Goal: Information Seeking & Learning: Learn about a topic

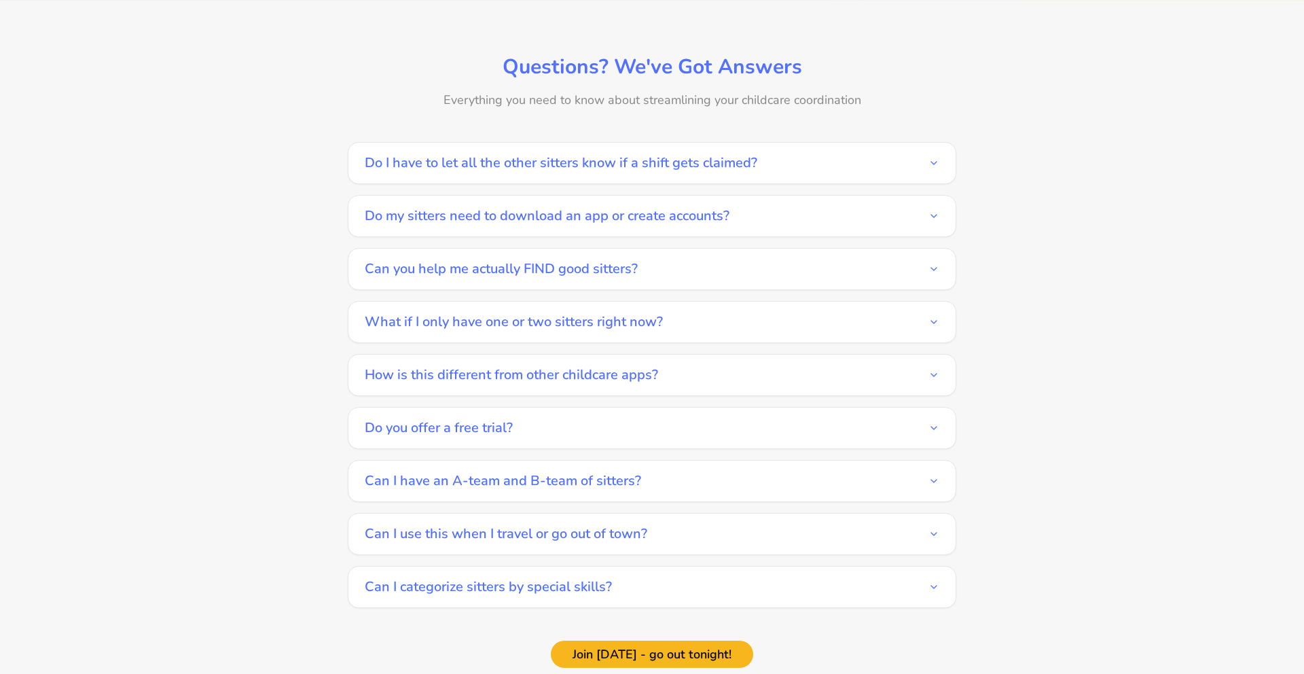
scroll to position [1924, 0]
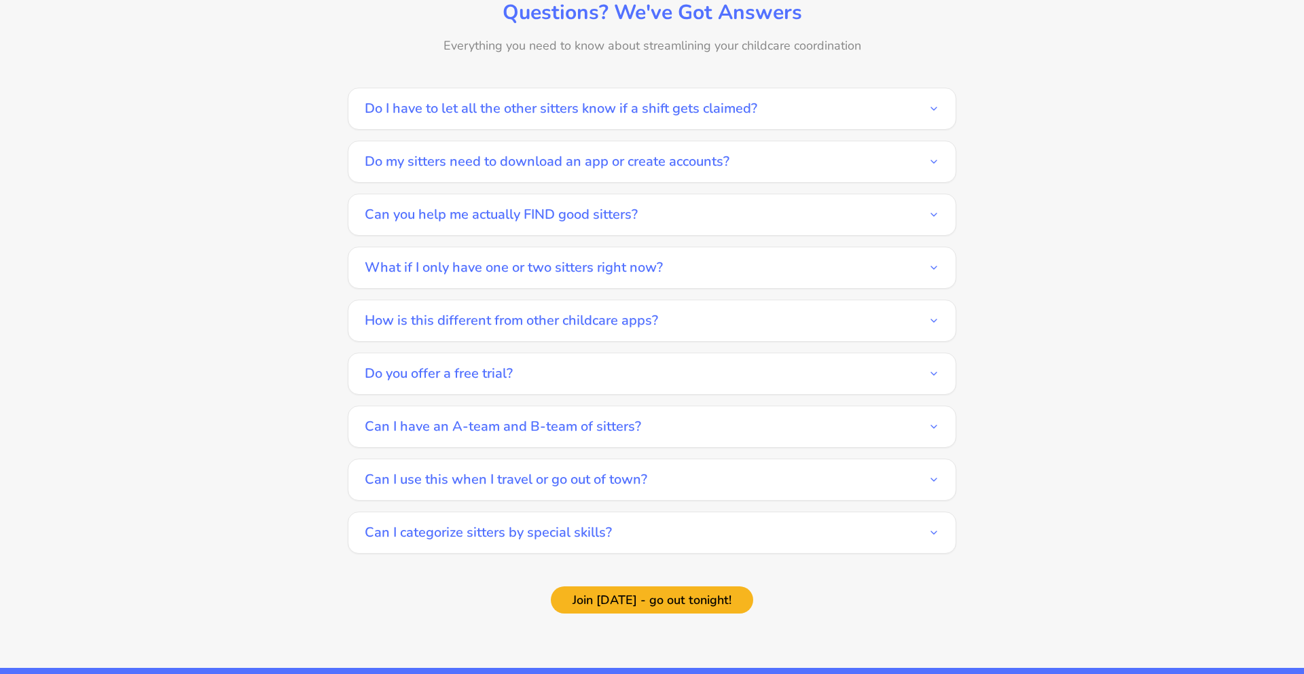
click at [622, 201] on button "Can you help me actually FIND good sitters?" at bounding box center [652, 214] width 575 height 41
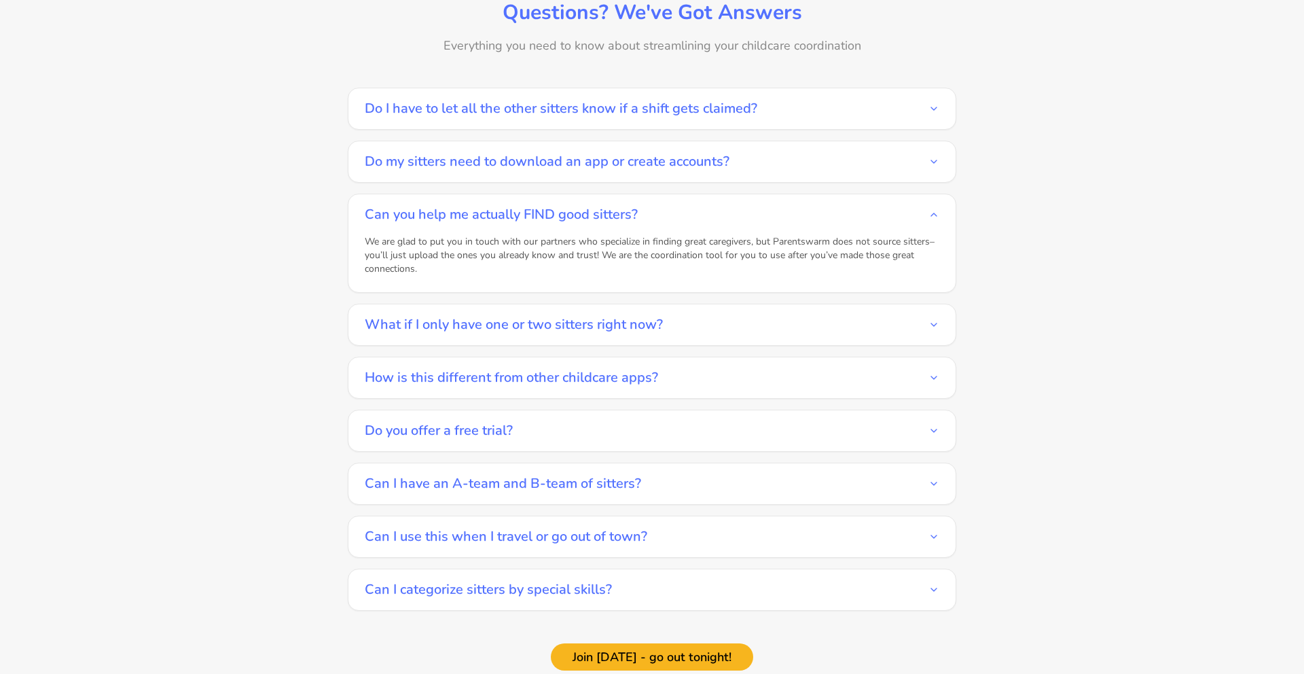
click at [622, 201] on button "Can you help me actually FIND good sitters?" at bounding box center [652, 214] width 575 height 41
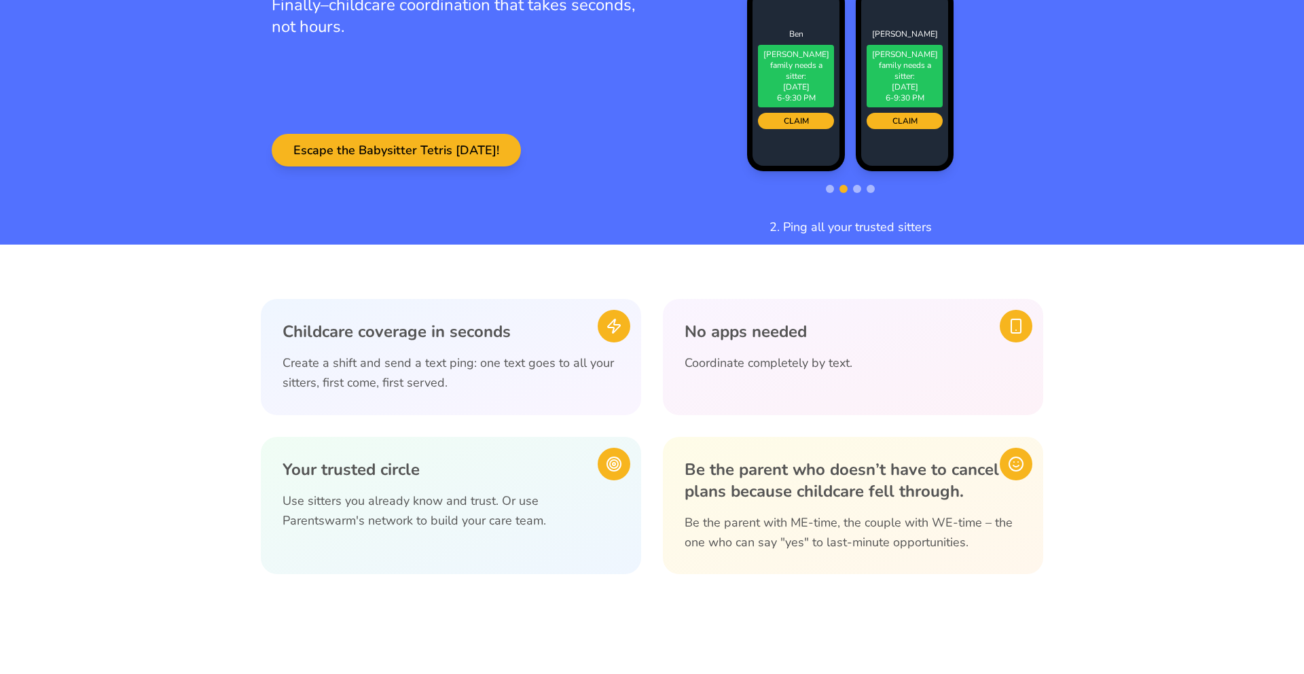
scroll to position [0, 0]
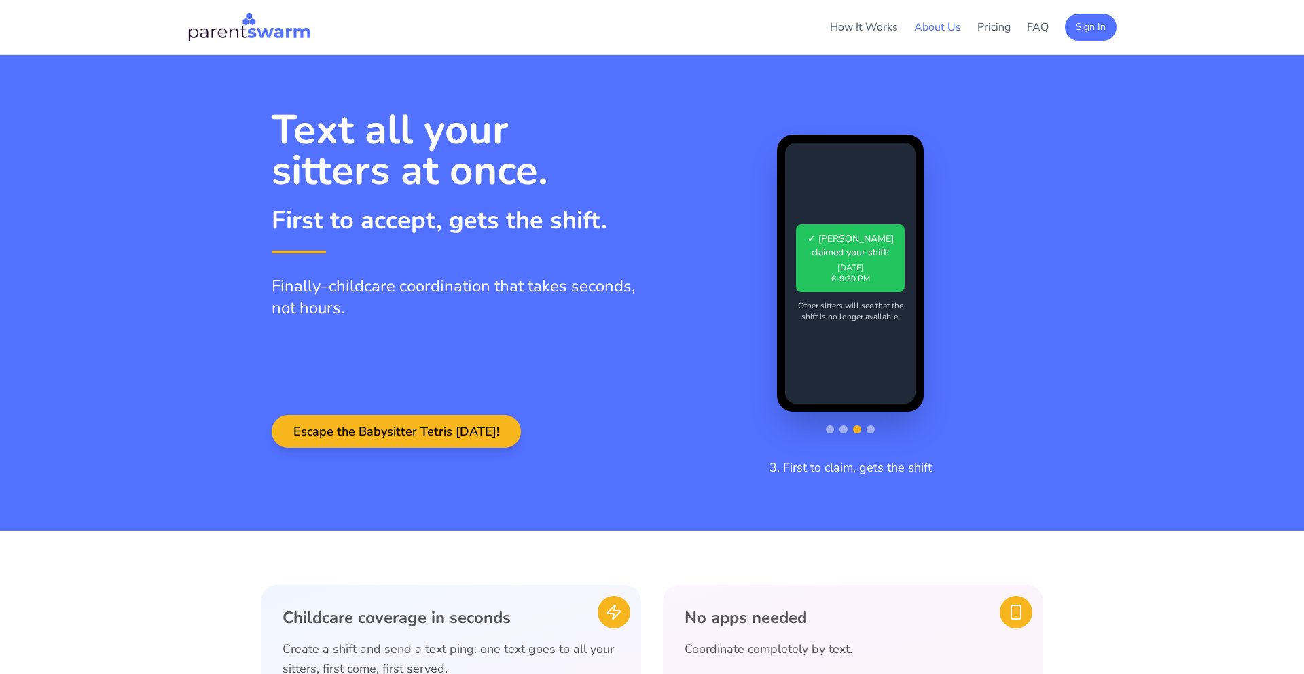
click at [936, 29] on link "About Us" at bounding box center [937, 27] width 47 height 15
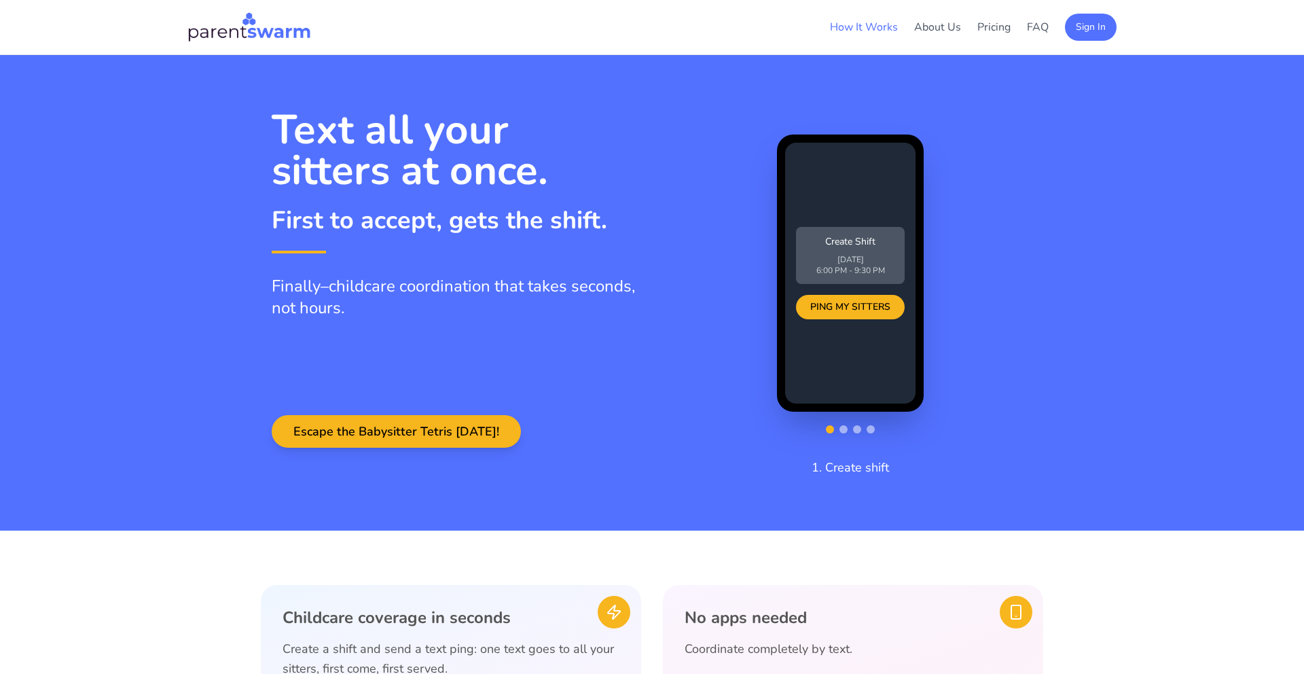
click at [859, 26] on link "How It Works" at bounding box center [864, 27] width 68 height 15
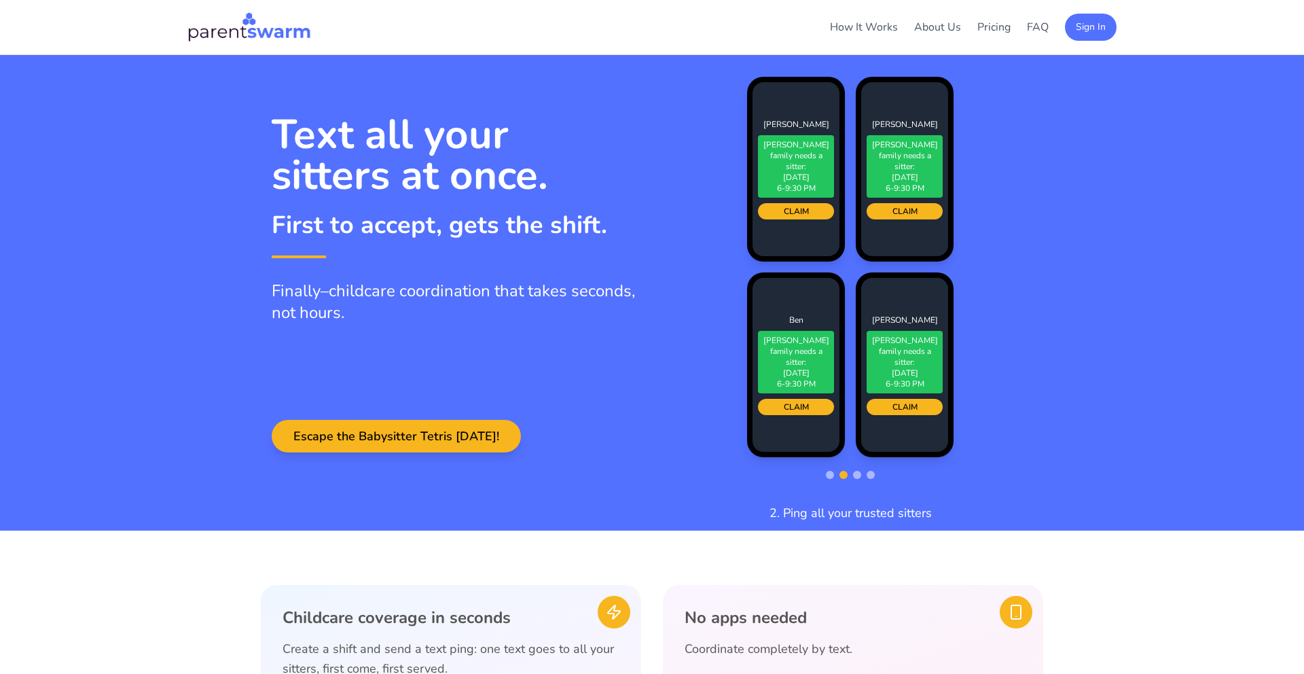
click at [296, 31] on img at bounding box center [249, 27] width 124 height 33
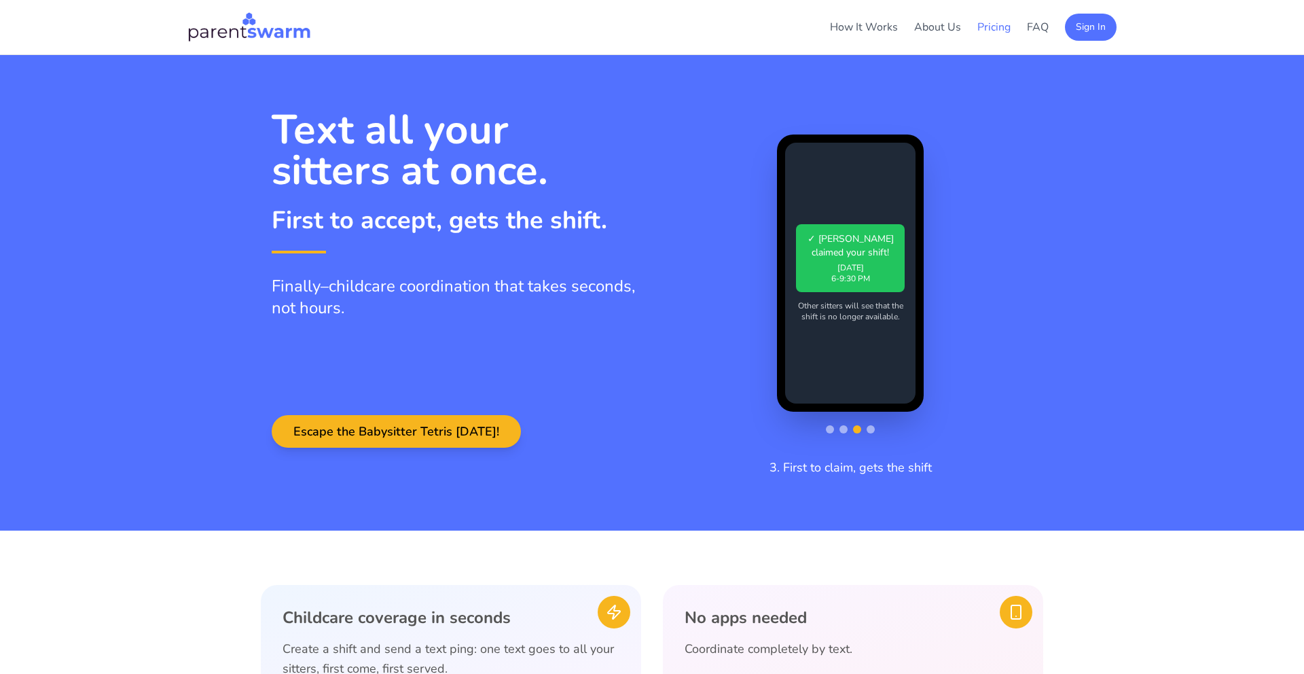
click at [992, 22] on link "Pricing" at bounding box center [993, 27] width 33 height 15
click at [1040, 30] on link "FAQ" at bounding box center [1038, 27] width 22 height 15
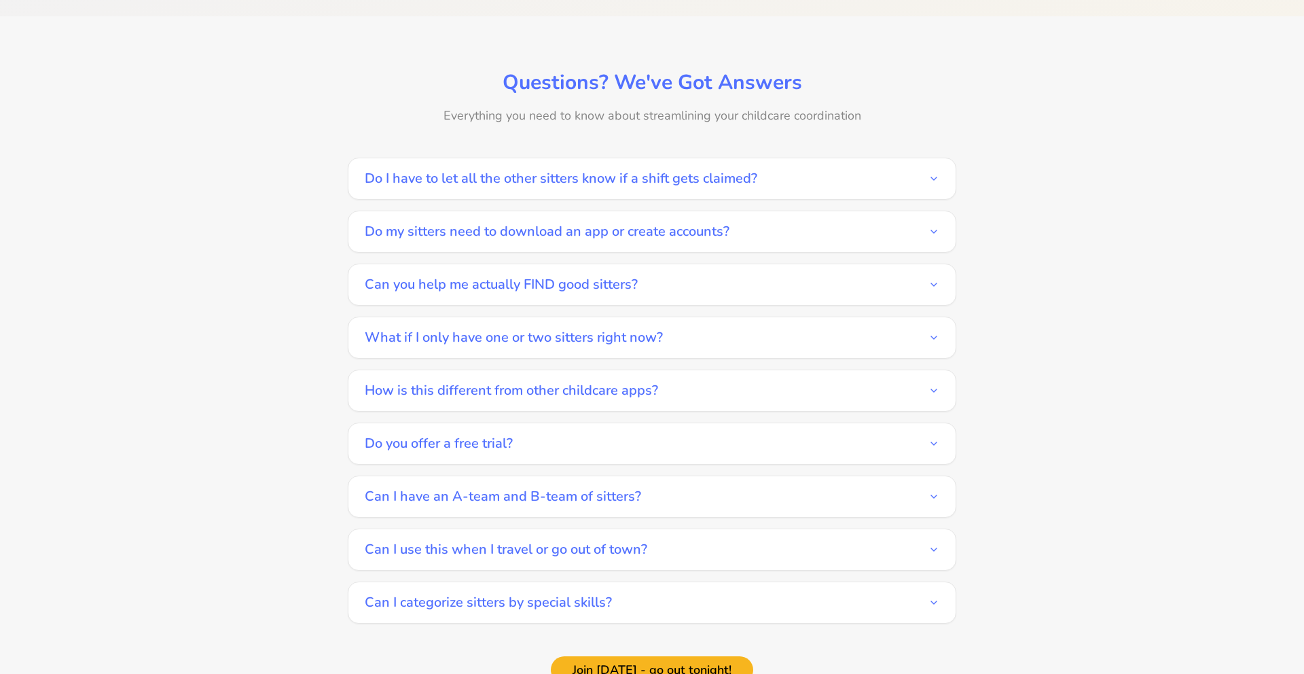
click at [645, 480] on button "Can I have an A-team and B-team of sitters?" at bounding box center [652, 496] width 575 height 41
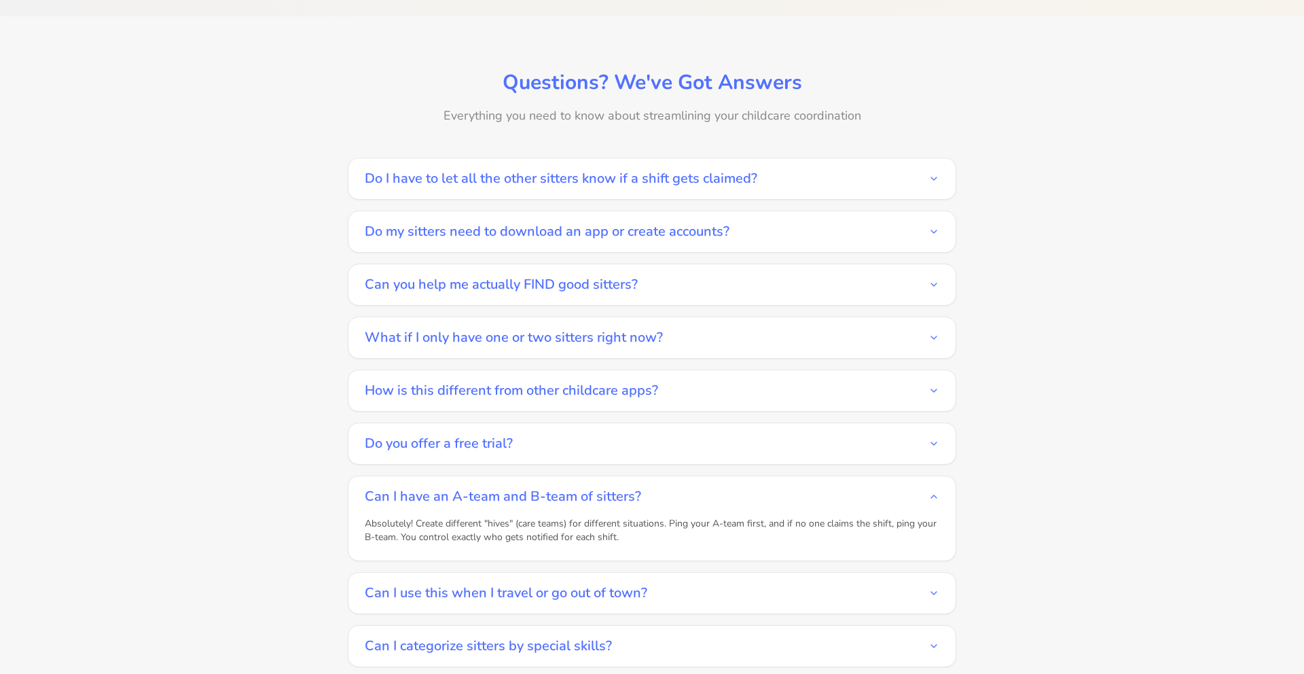
click at [646, 480] on button "Can I have an A-team and B-team of sitters?" at bounding box center [652, 496] width 575 height 41
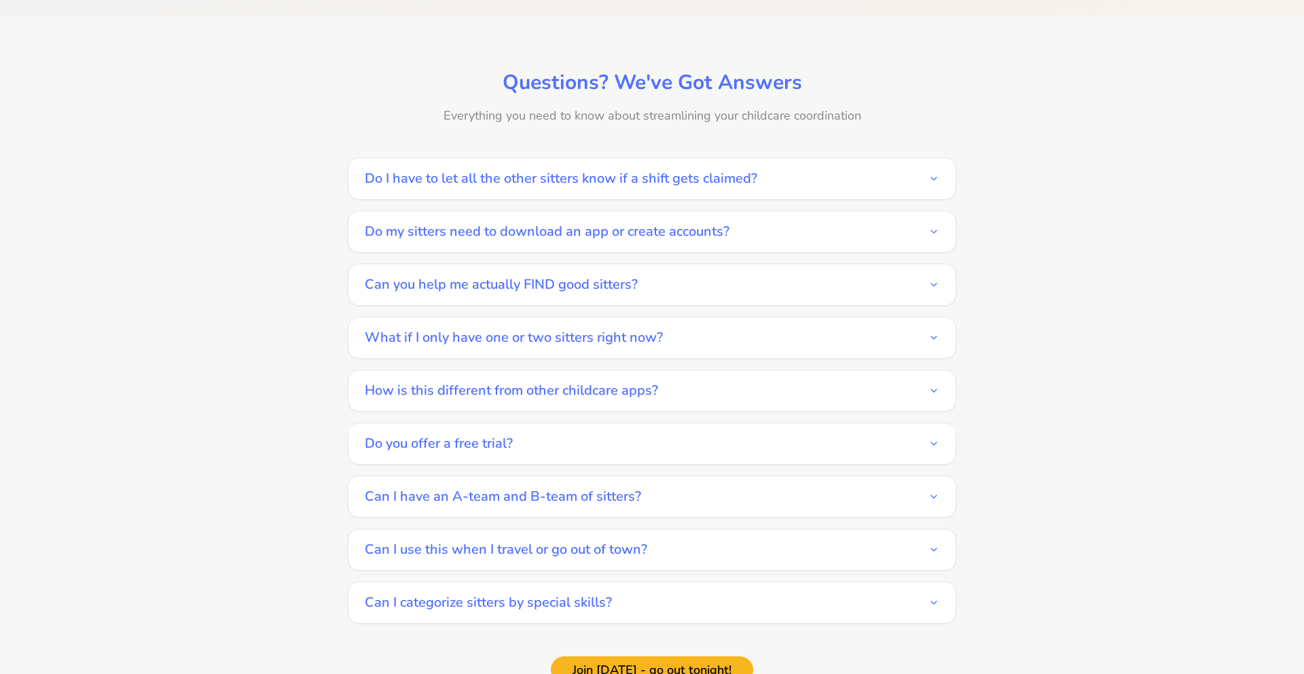
click at [581, 589] on button "Can I categorize sitters by special skills?" at bounding box center [652, 602] width 575 height 41
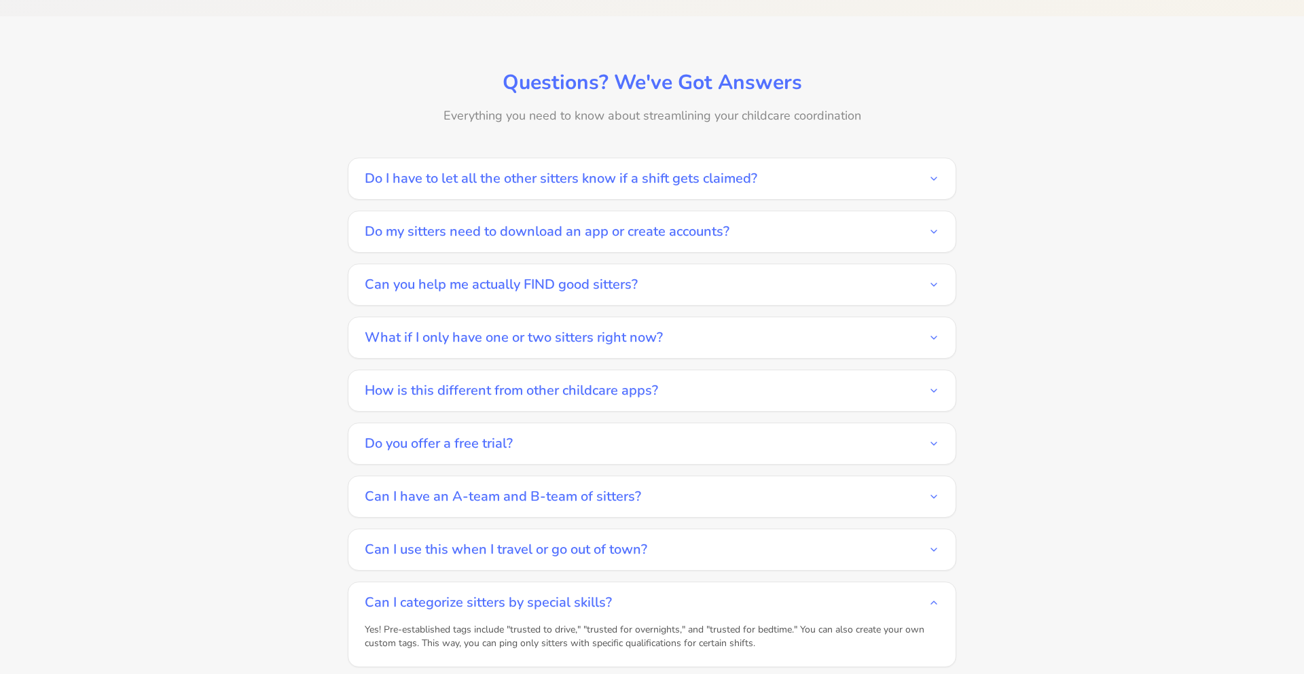
click at [584, 582] on button "Can I categorize sitters by special skills?" at bounding box center [652, 602] width 575 height 41
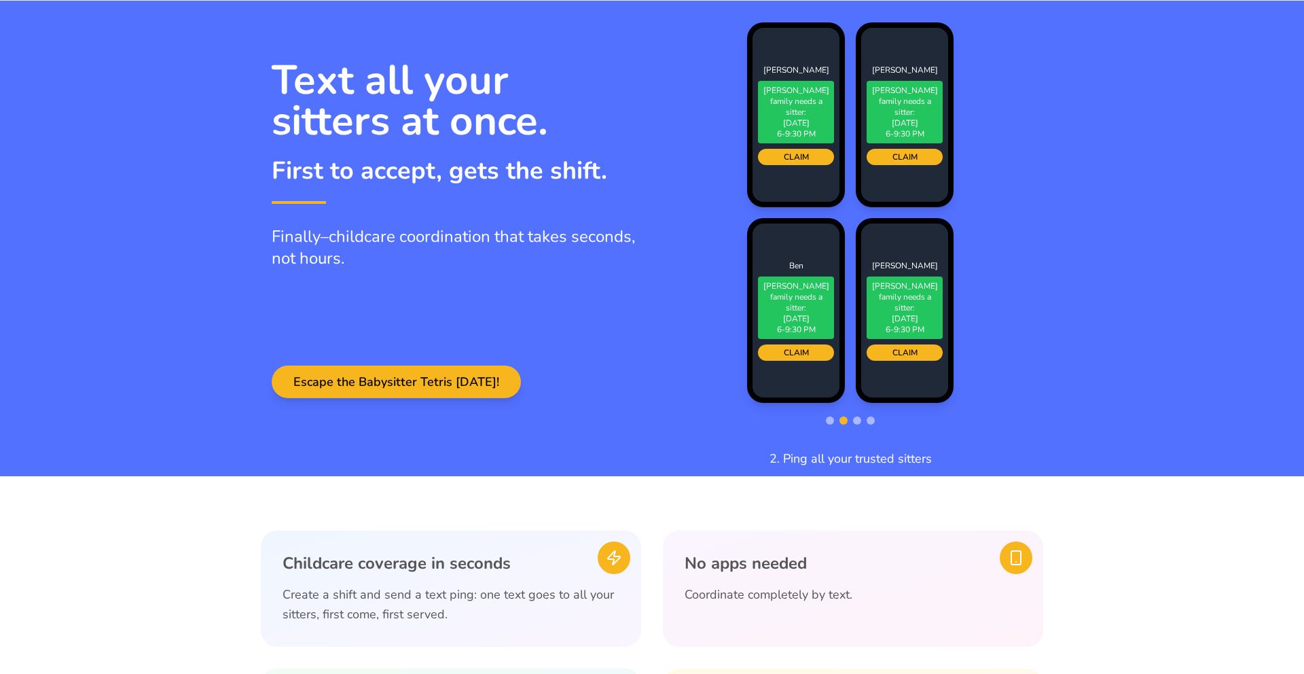
scroll to position [0, 0]
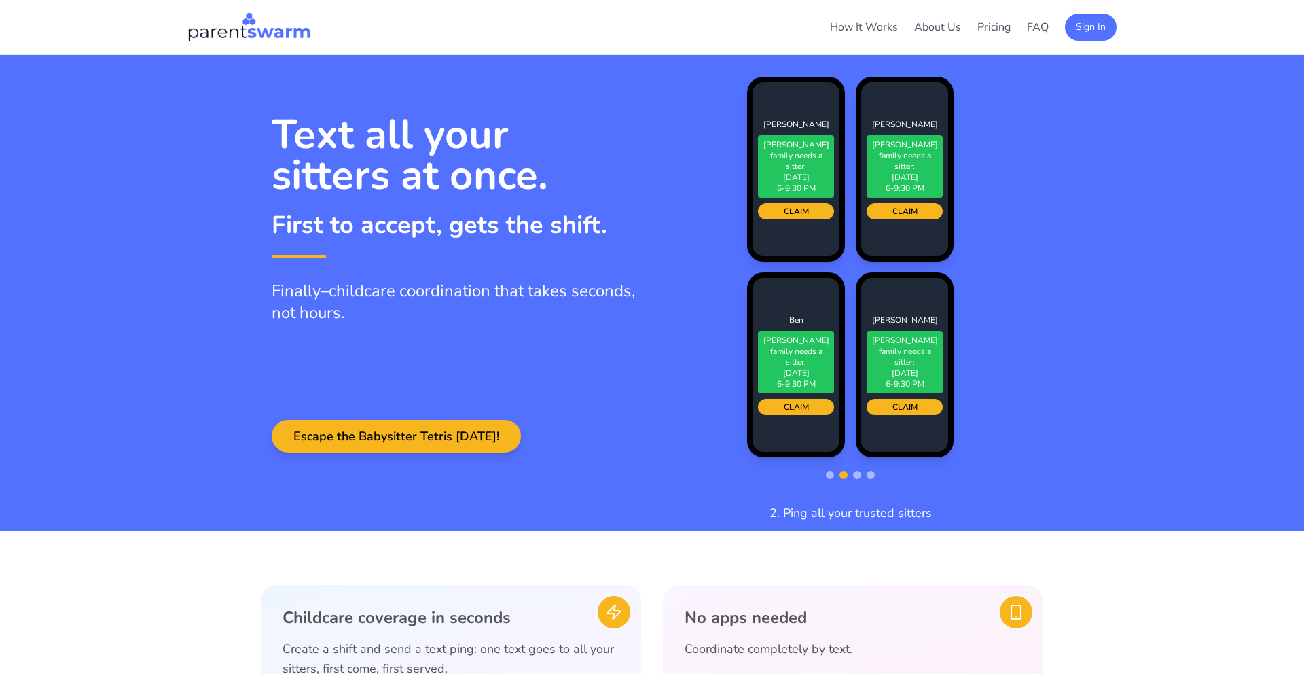
click at [280, 31] on img at bounding box center [249, 27] width 124 height 33
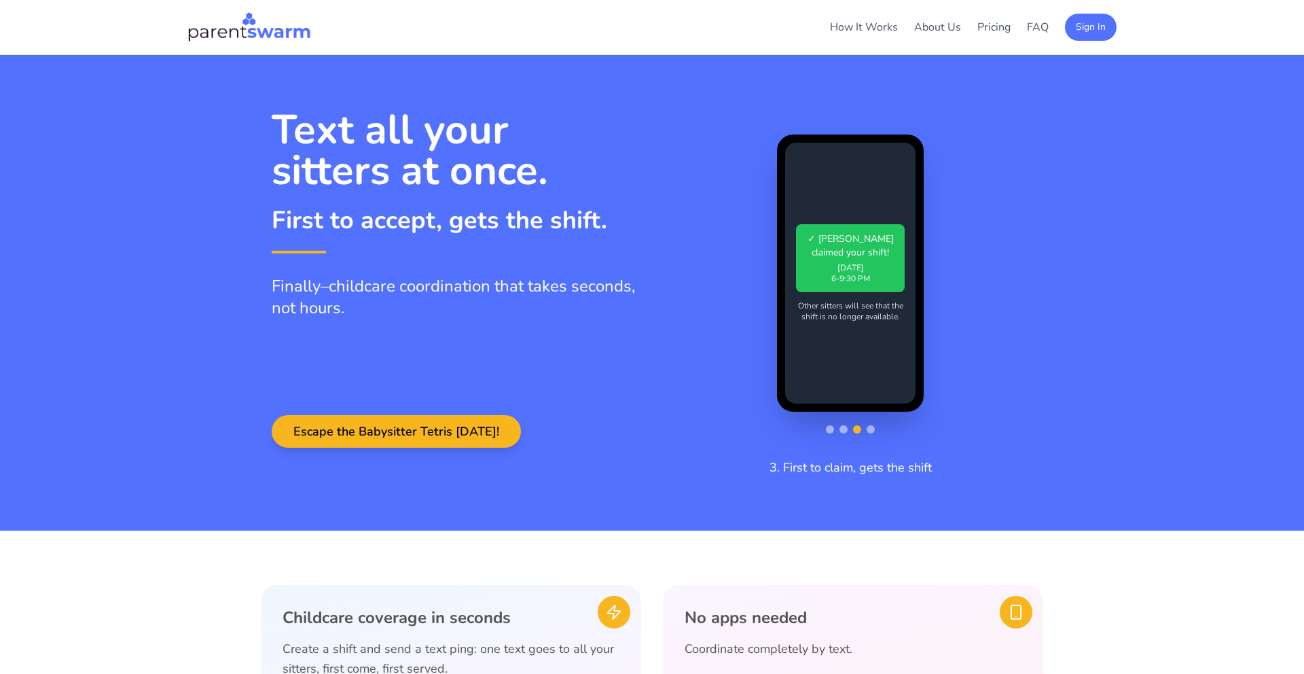
click at [272, 34] on img at bounding box center [249, 27] width 124 height 33
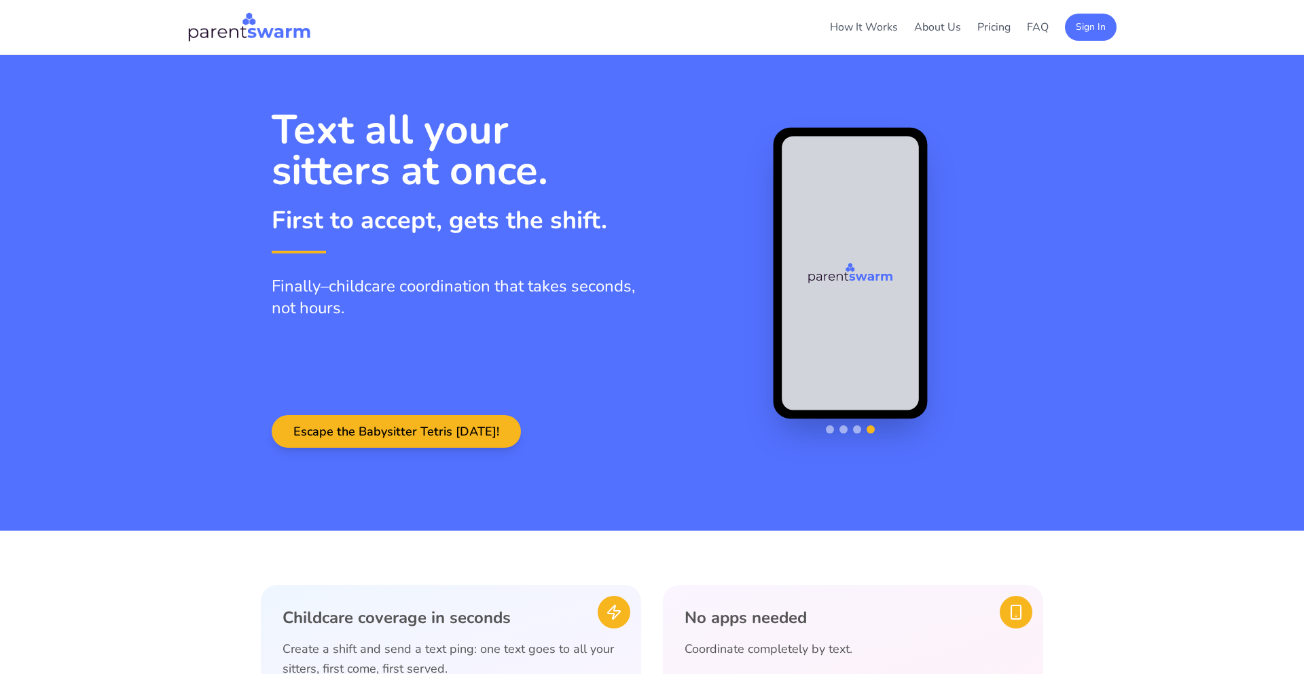
drag, startPoint x: 838, startPoint y: 315, endPoint x: 675, endPoint y: 314, distance: 163.0
click at [857, 432] on div at bounding box center [857, 429] width 8 height 8
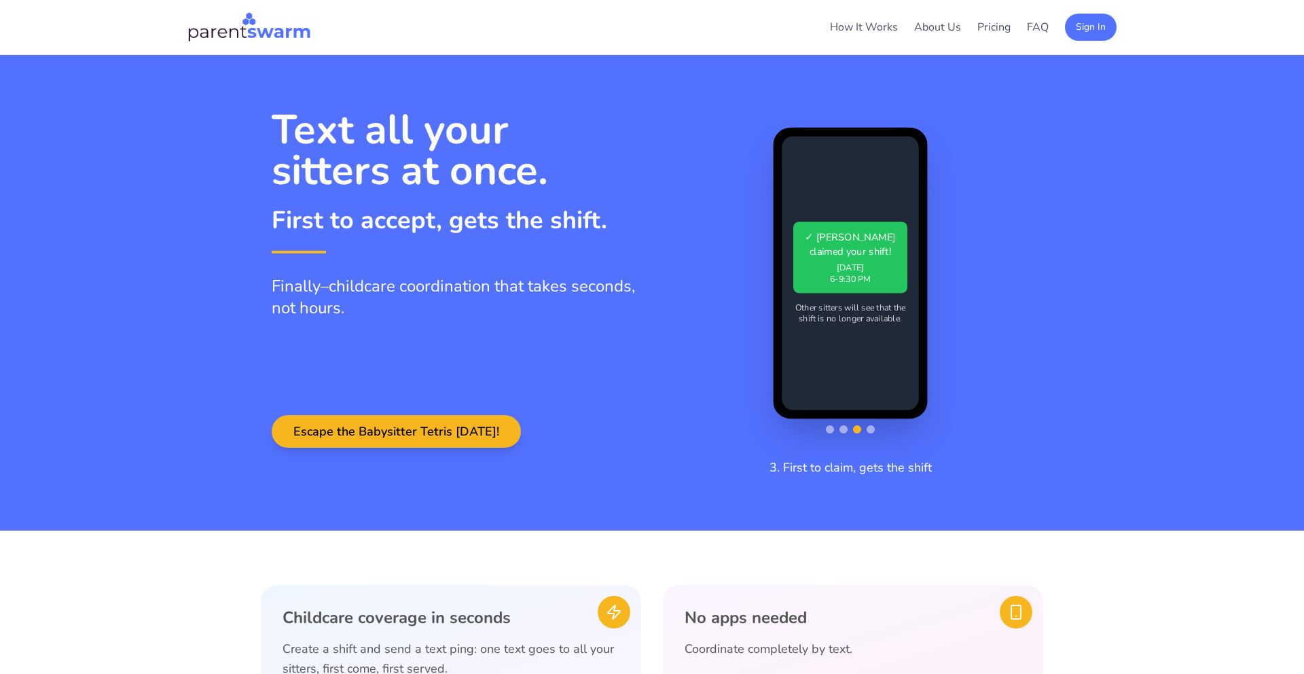
click at [840, 431] on div at bounding box center [844, 429] width 8 height 8
